Goal: Navigation & Orientation: Find specific page/section

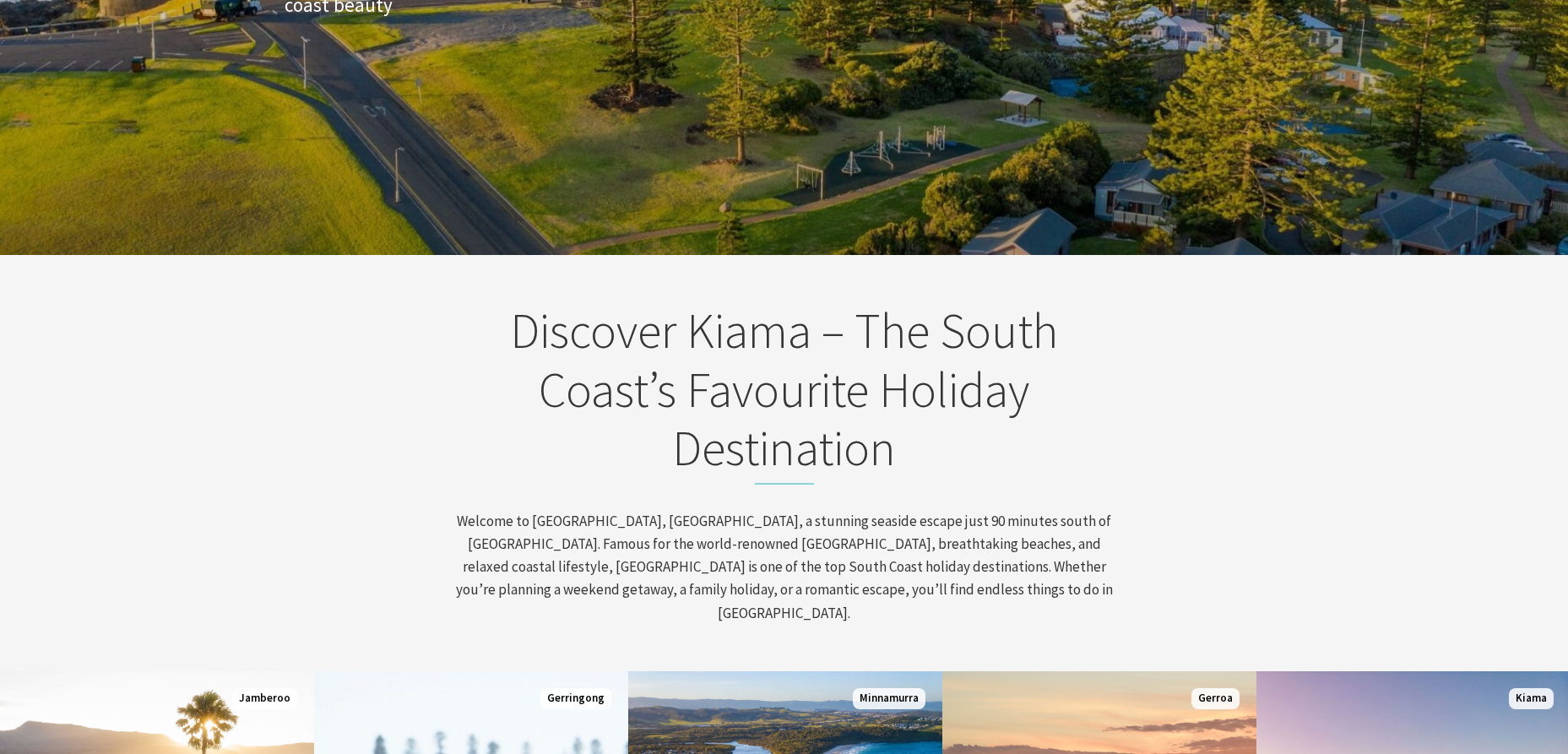
scroll to position [714, 0]
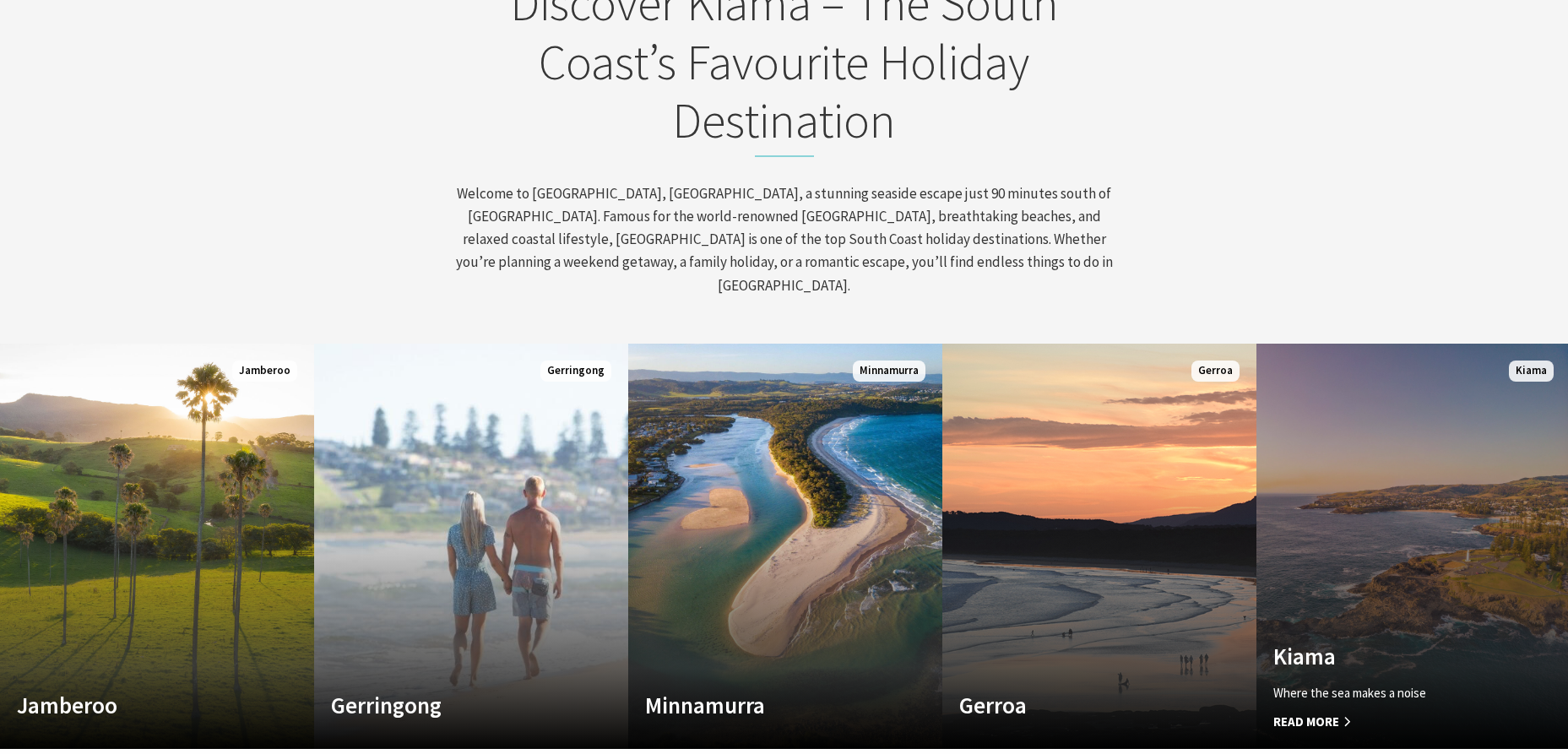
click at [1362, 549] on link "Custom Image Used Kiama Where the sea makes a noise Read More Kiama" at bounding box center [1414, 547] width 314 height 405
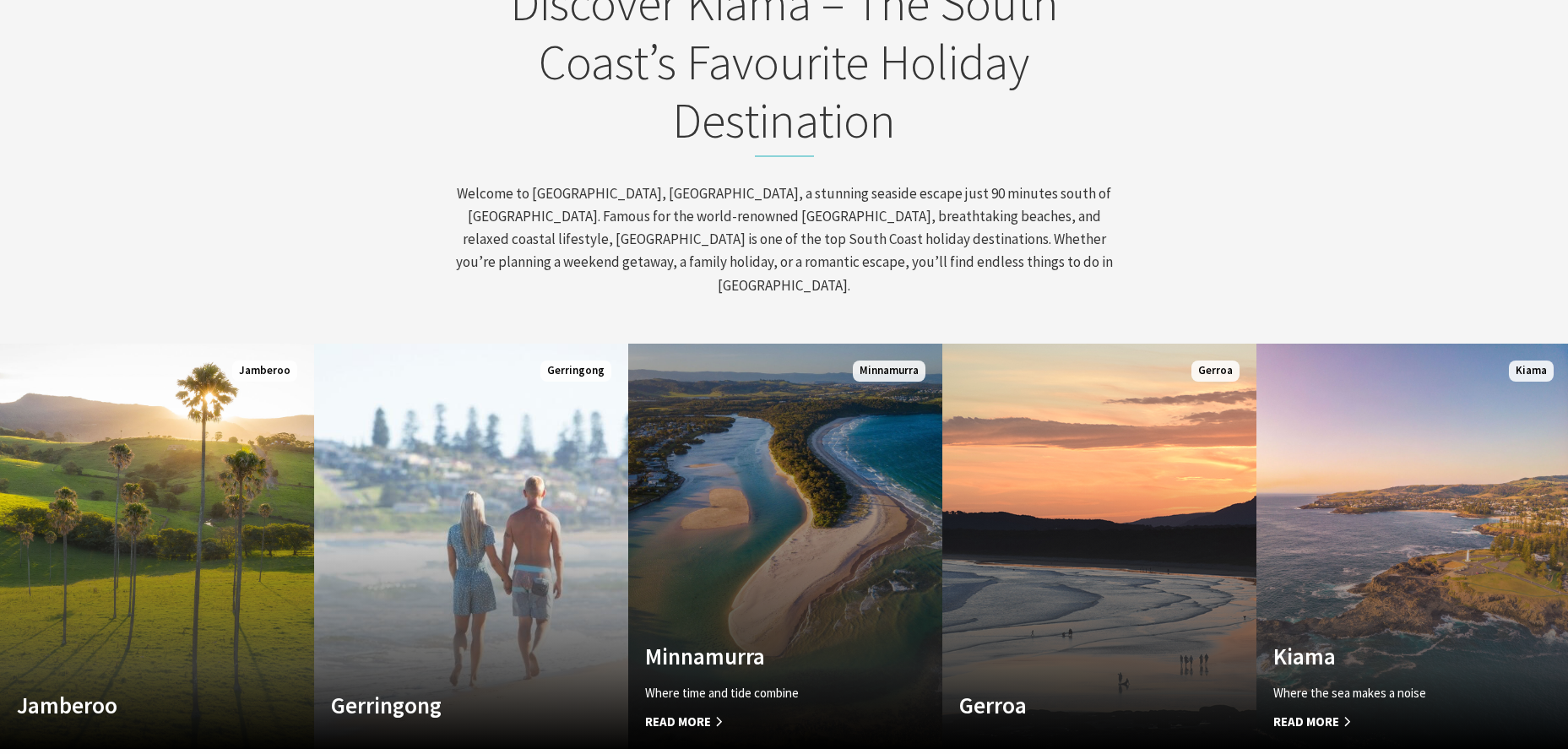
click at [734, 642] on h4 "Minnamurra" at bounding box center [762, 655] width 233 height 27
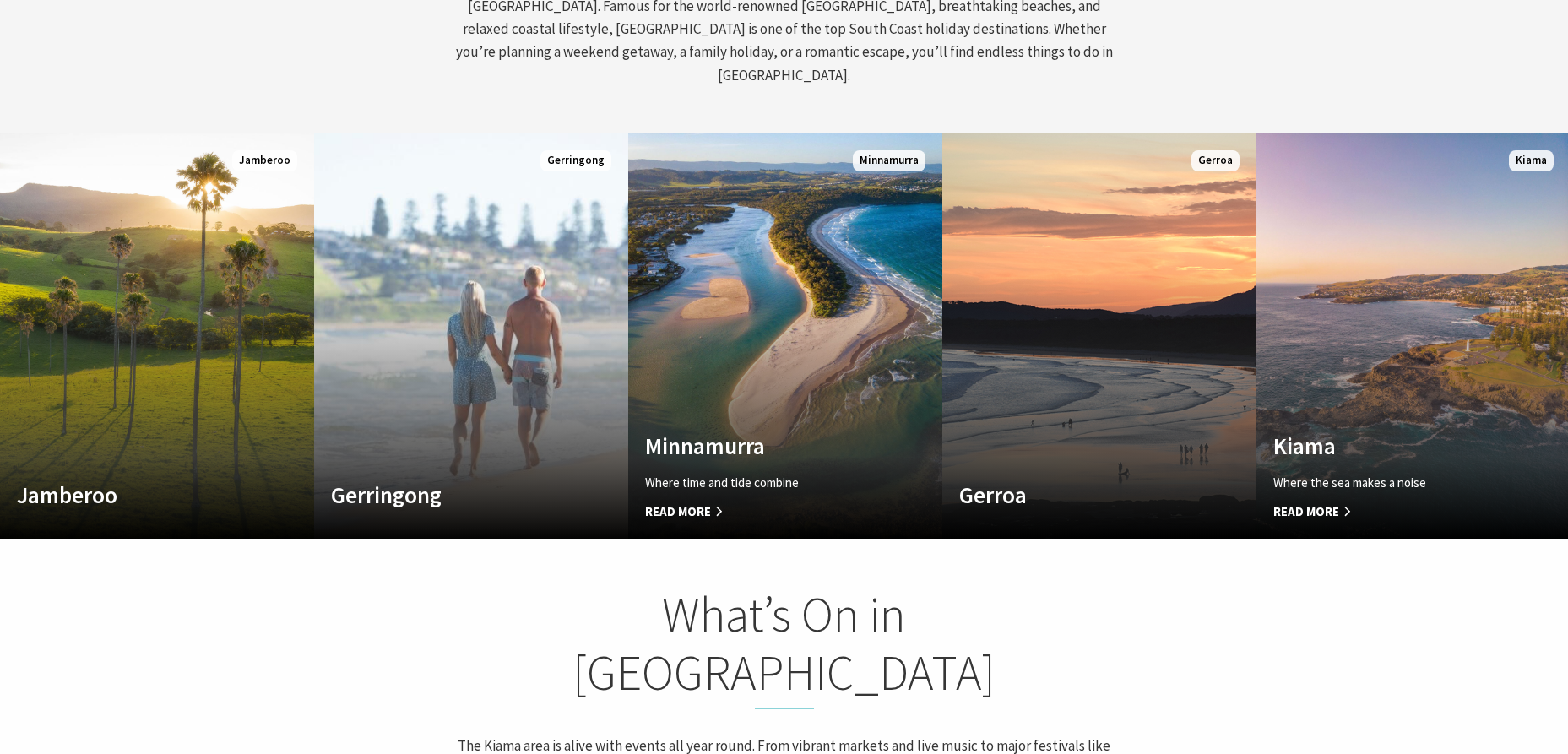
scroll to position [847, 0]
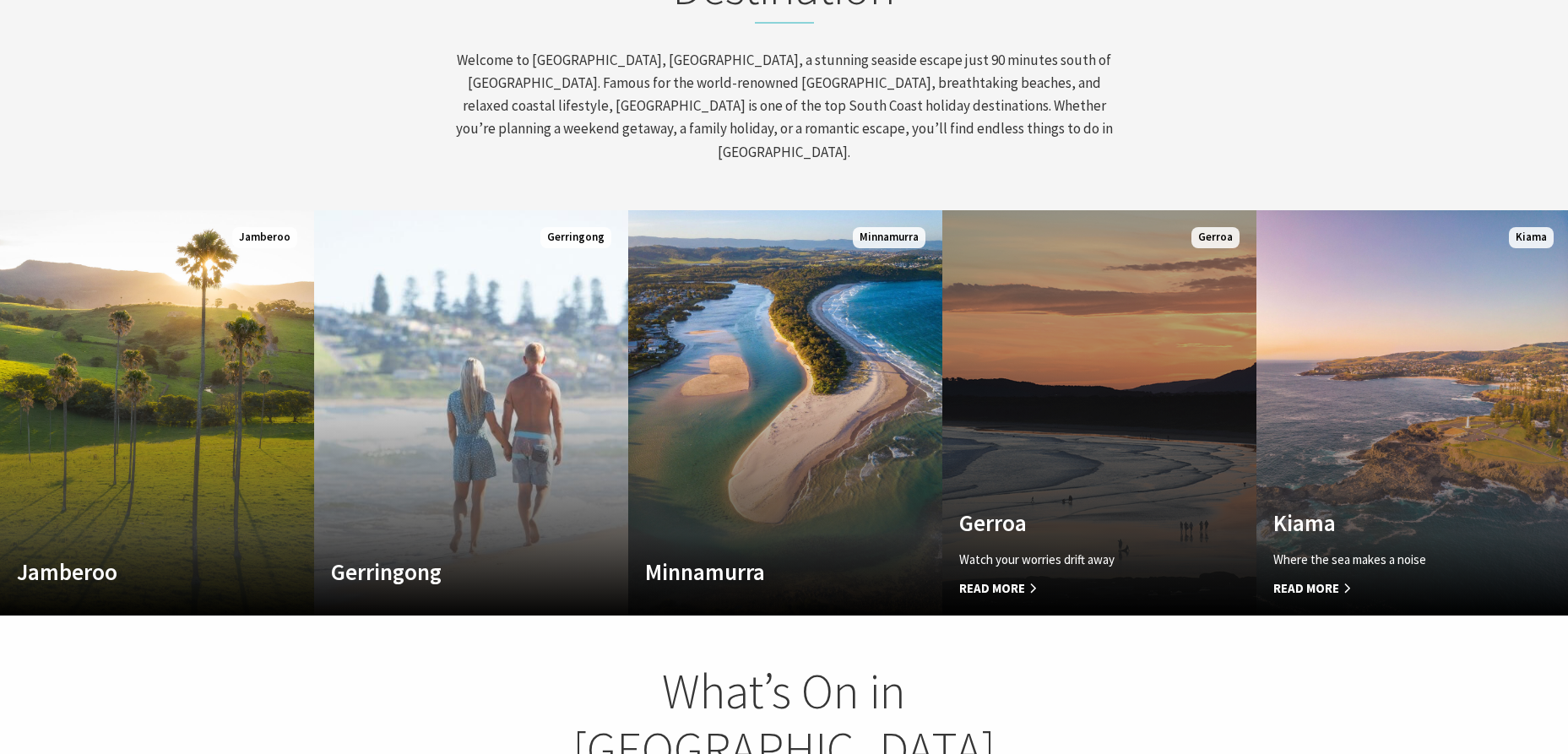
click at [1082, 431] on link "Custom Image Used Gerroa Watch your worries drift away Read More Gerroa" at bounding box center [1099, 413] width 314 height 405
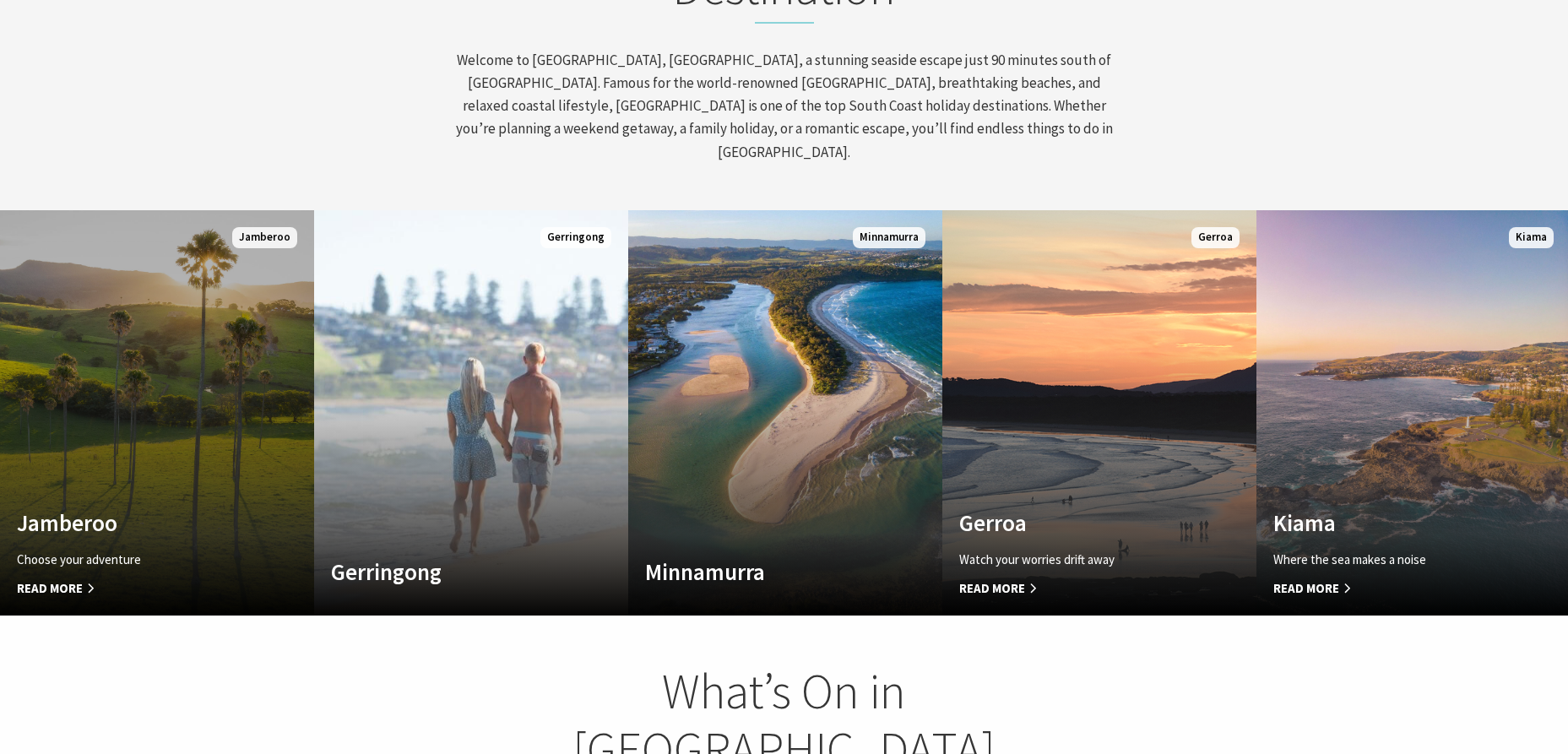
click at [143, 480] on link "Custom Image Used Jamberoo Choose your adventure Read More Jamberoo" at bounding box center [157, 413] width 314 height 405
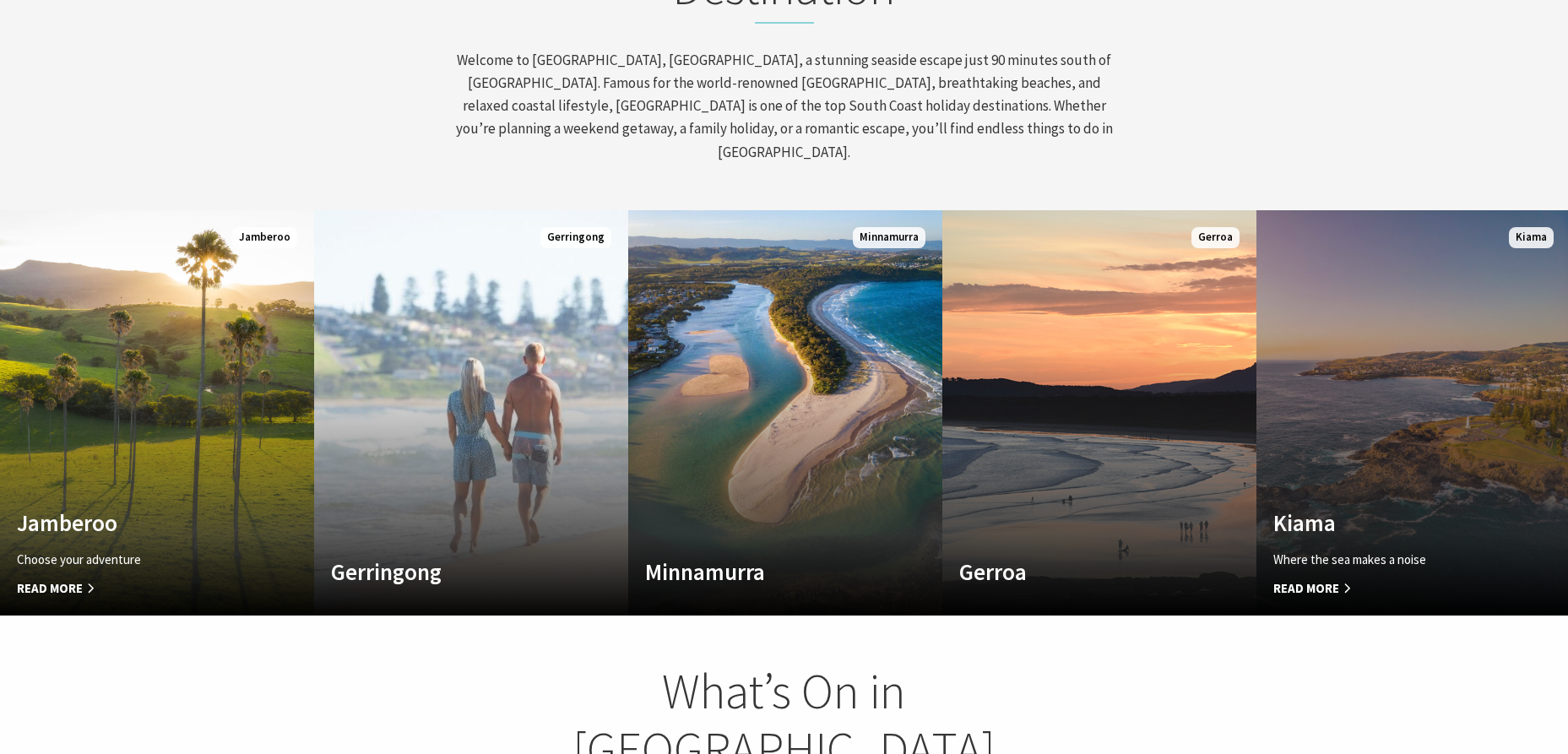
click at [1392, 437] on link "Custom Image Used Kiama Where the sea makes a noise Read More Kiama" at bounding box center [1414, 413] width 314 height 405
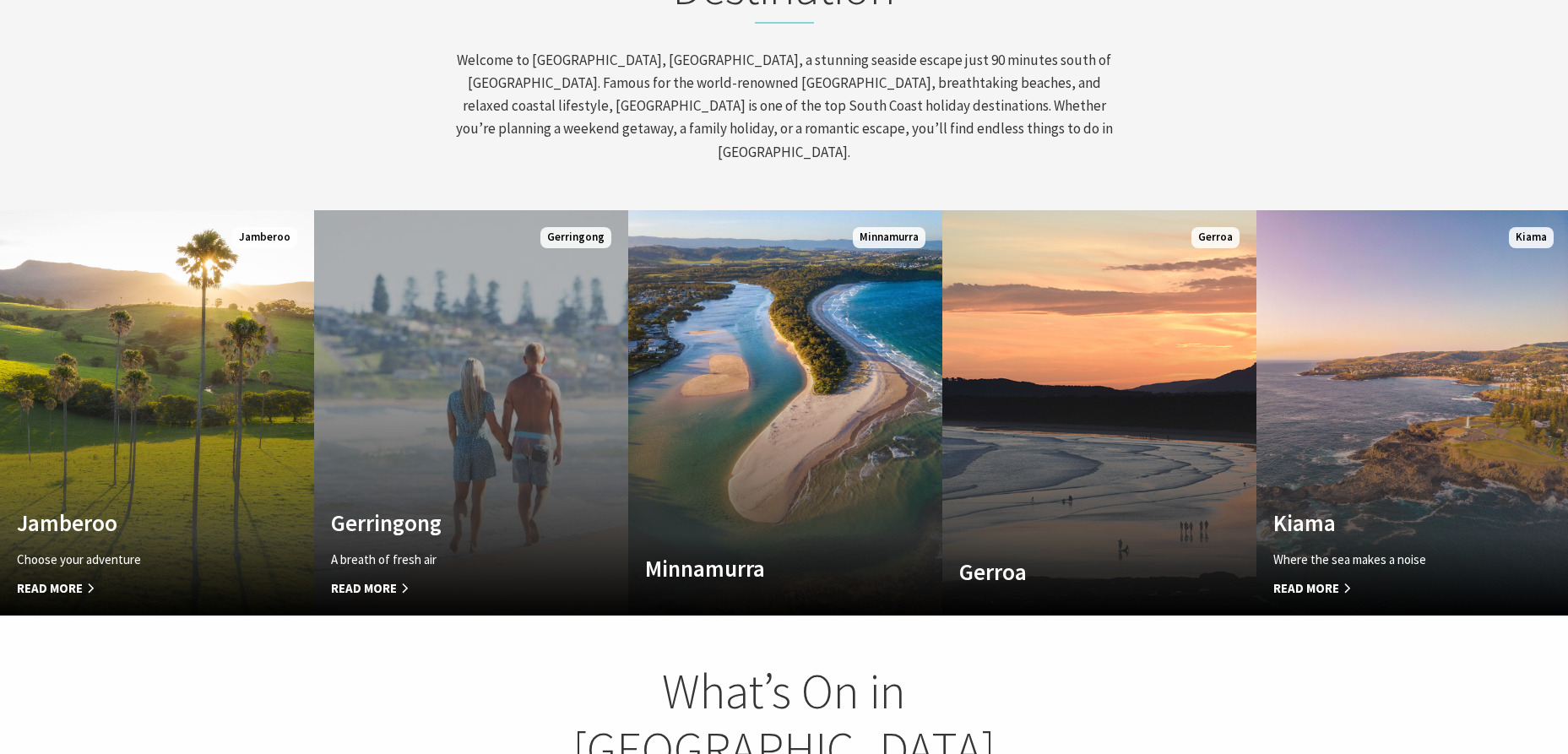
click at [430, 370] on link "Custom Image Used Gerringong A breath of fresh air Read More Gerringong" at bounding box center [471, 413] width 314 height 405
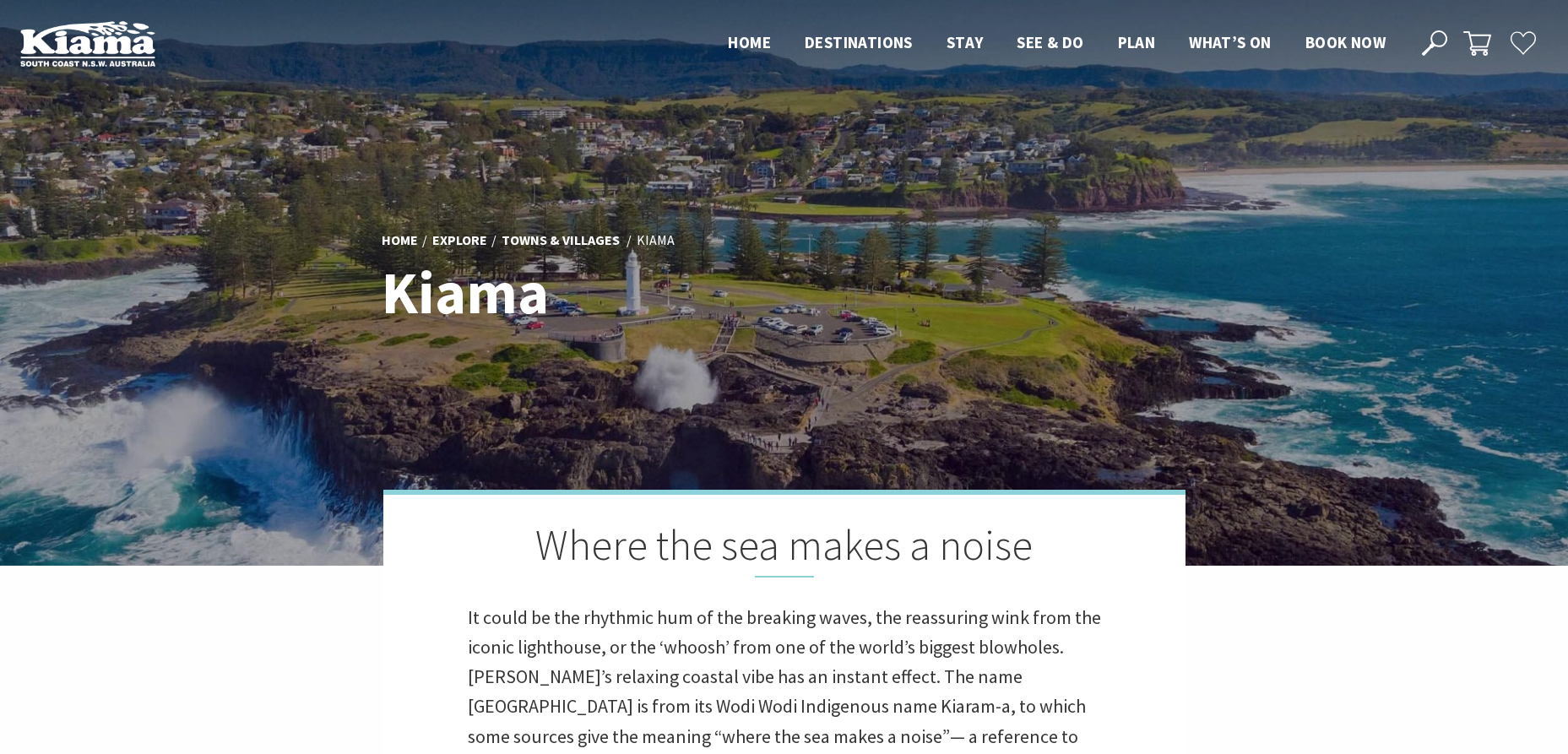
scroll to position [520, 1584]
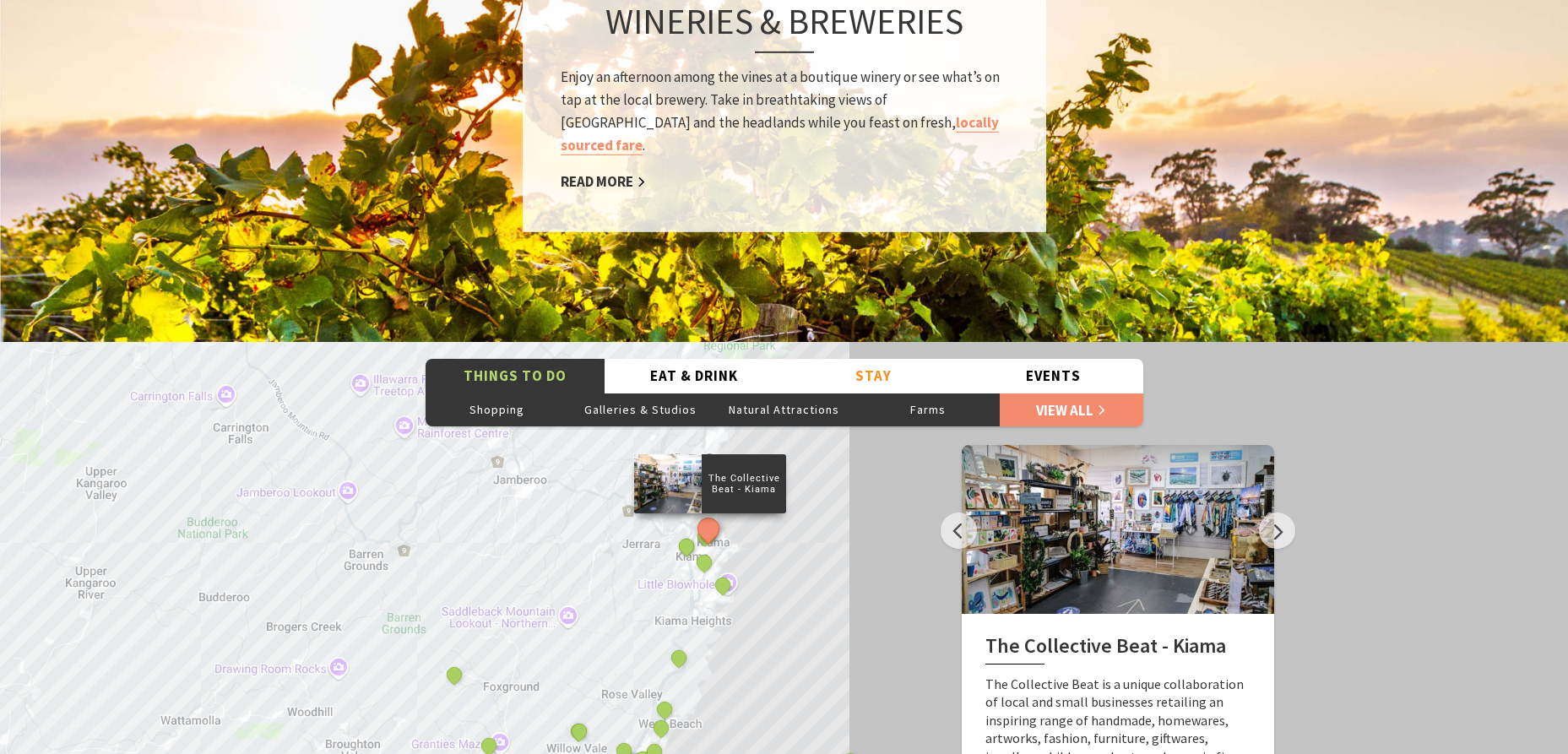
scroll to position [2712, 0]
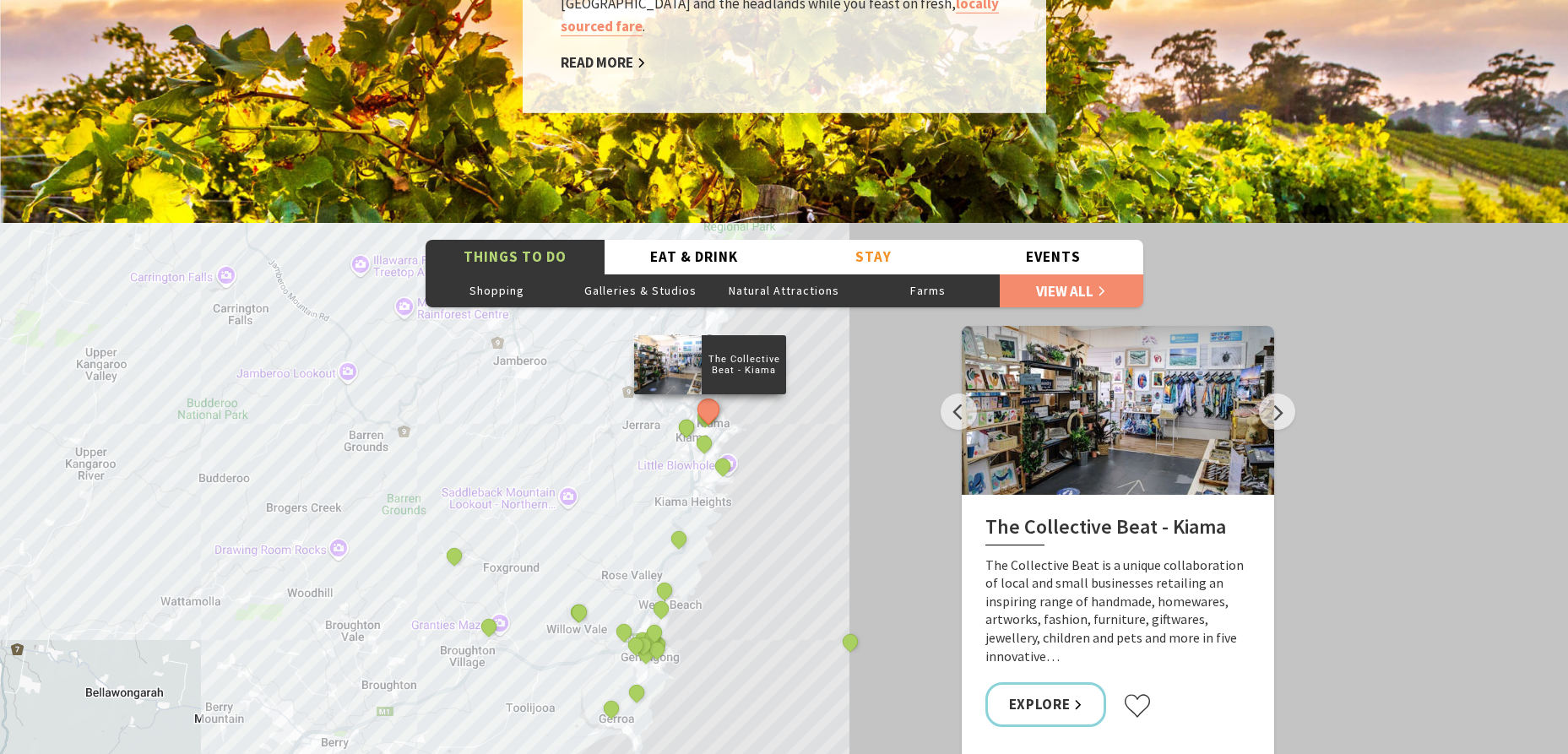
click at [228, 274] on div "The Collective Beat - [GEOGRAPHIC_DATA] [GEOGRAPHIC_DATA] [GEOGRAPHIC_DATA] [GE…" at bounding box center [784, 527] width 1568 height 608
click at [235, 280] on div "The Collective Beat - [GEOGRAPHIC_DATA] [GEOGRAPHIC_DATA] [GEOGRAPHIC_DATA] [GE…" at bounding box center [784, 527] width 1568 height 608
click at [225, 248] on div "The Collective Beat - [GEOGRAPHIC_DATA] [GEOGRAPHIC_DATA] [GEOGRAPHIC_DATA] [GE…" at bounding box center [784, 527] width 1568 height 608
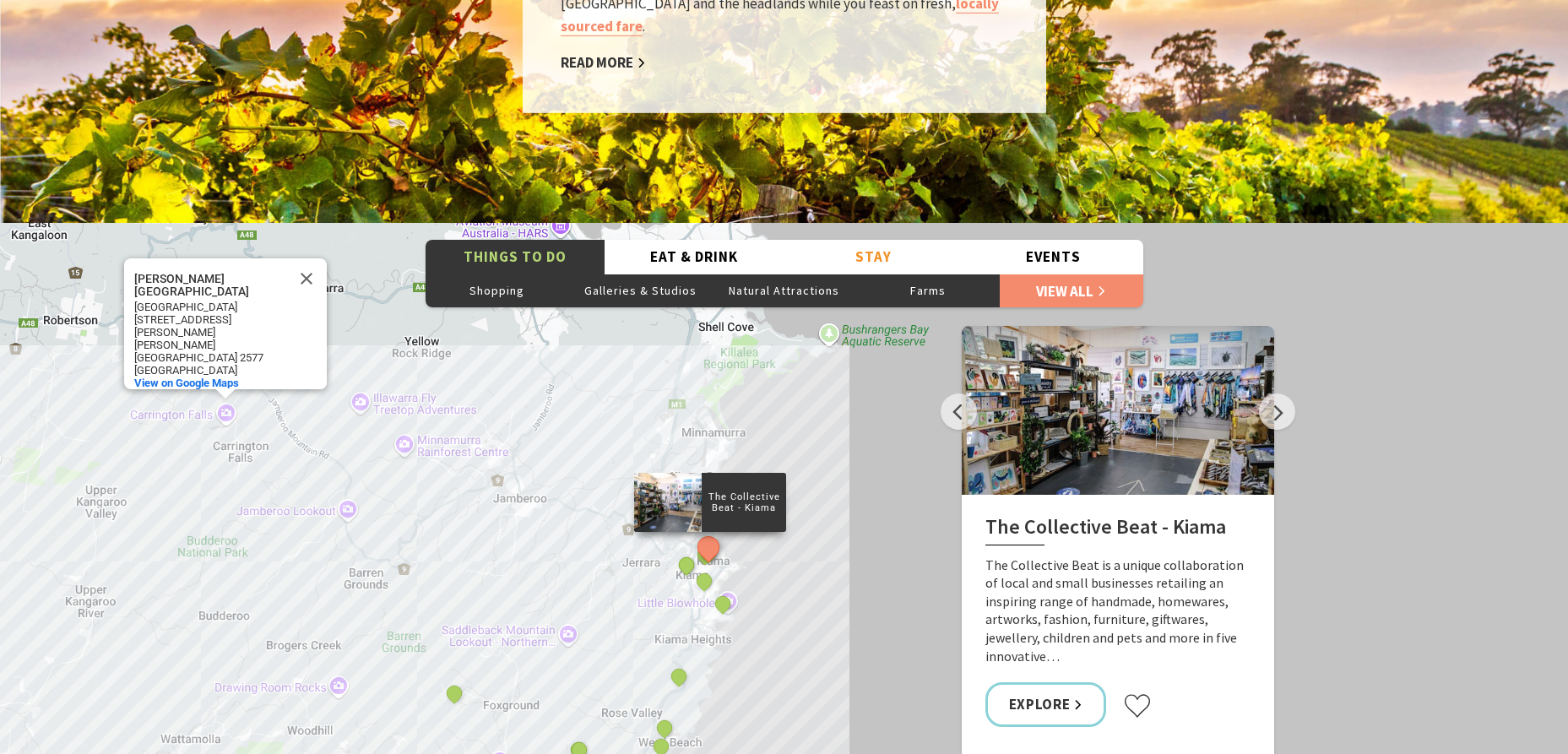
click at [180, 272] on div "[PERSON_NAME][GEOGRAPHIC_DATA]" at bounding box center [210, 285] width 152 height 26
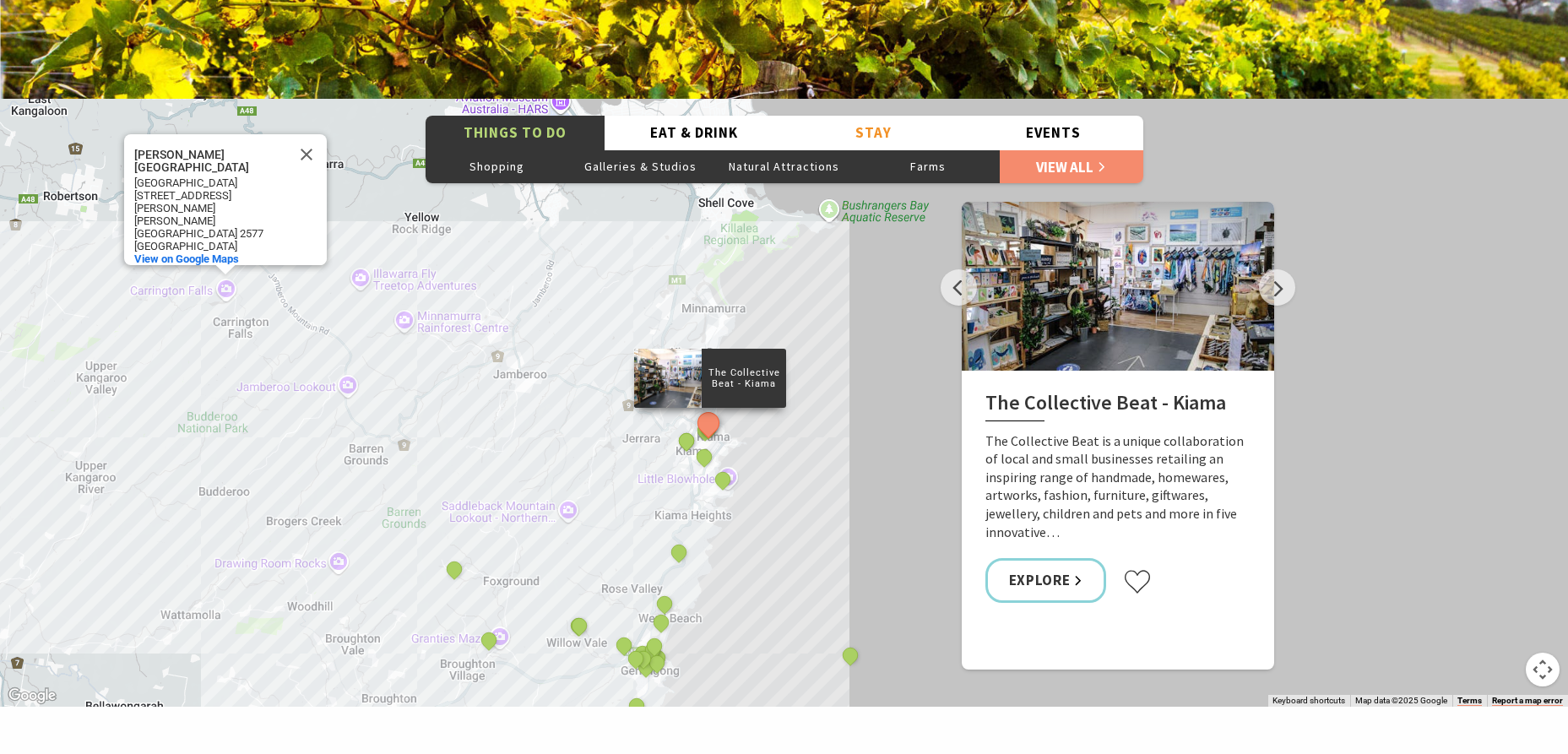
scroll to position [2020, 0]
